Goal: Task Accomplishment & Management: Manage account settings

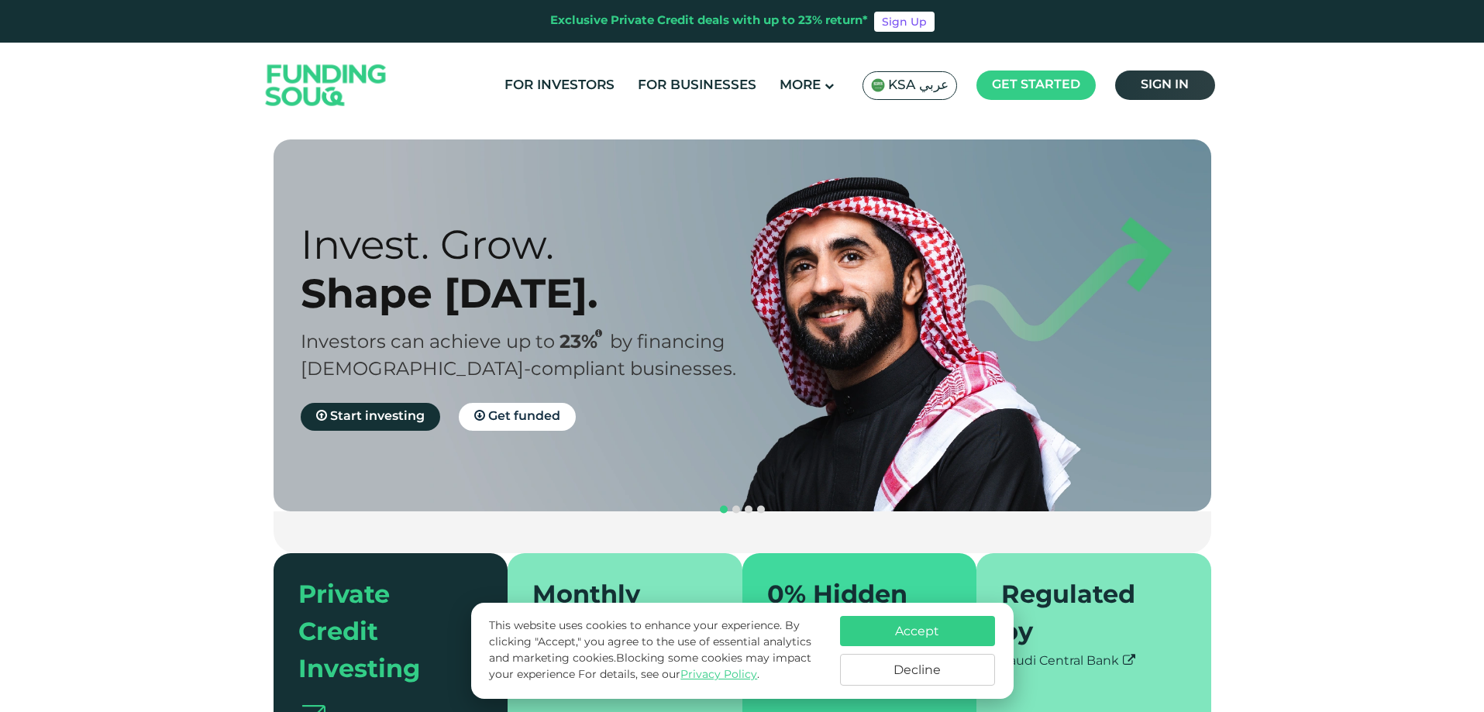
click at [1157, 81] on span "Sign in" at bounding box center [1165, 85] width 48 height 12
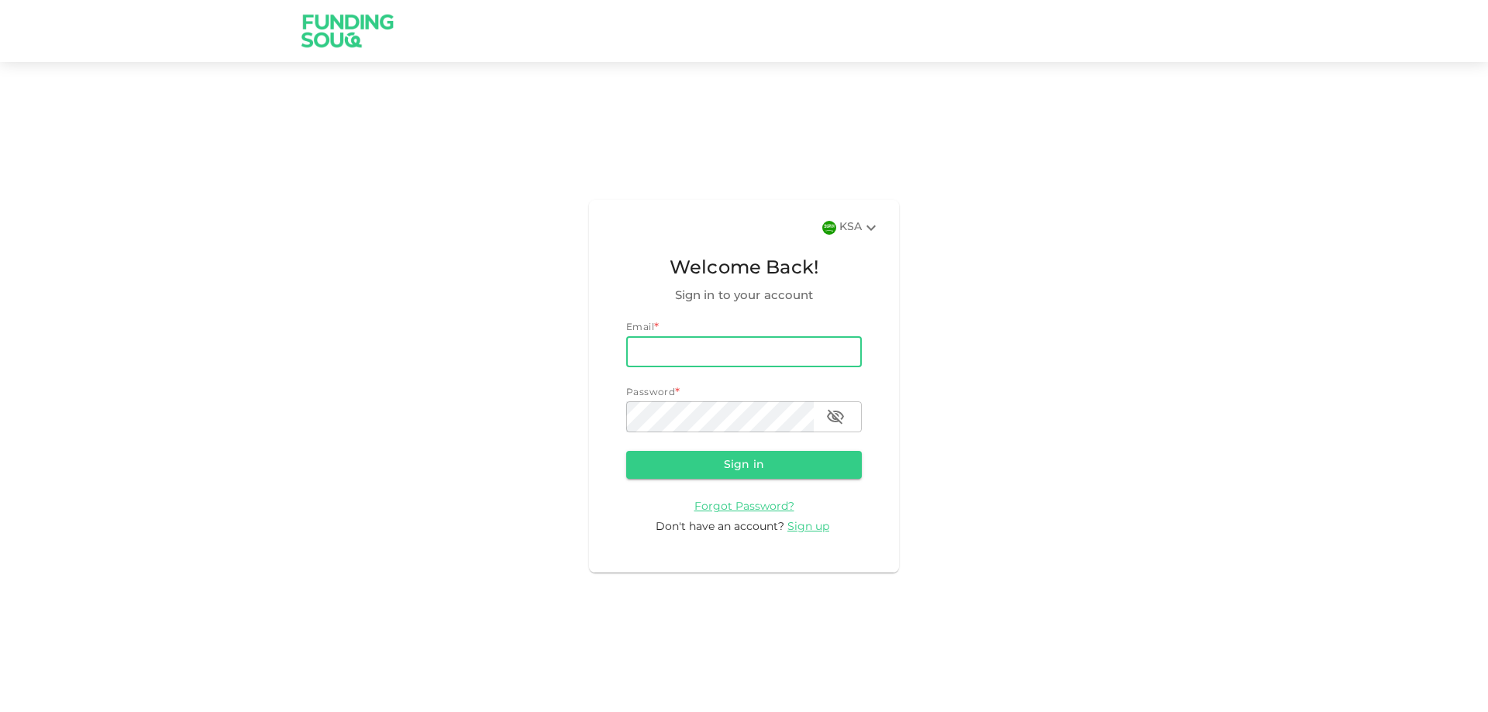
click at [776, 358] on input "email" at bounding box center [744, 351] width 236 height 31
click at [1019, 337] on div "KSA Welcome Back! Sign in to your account Email * email email Password * passwo…" at bounding box center [744, 386] width 1488 height 611
